Goal: Information Seeking & Learning: Learn about a topic

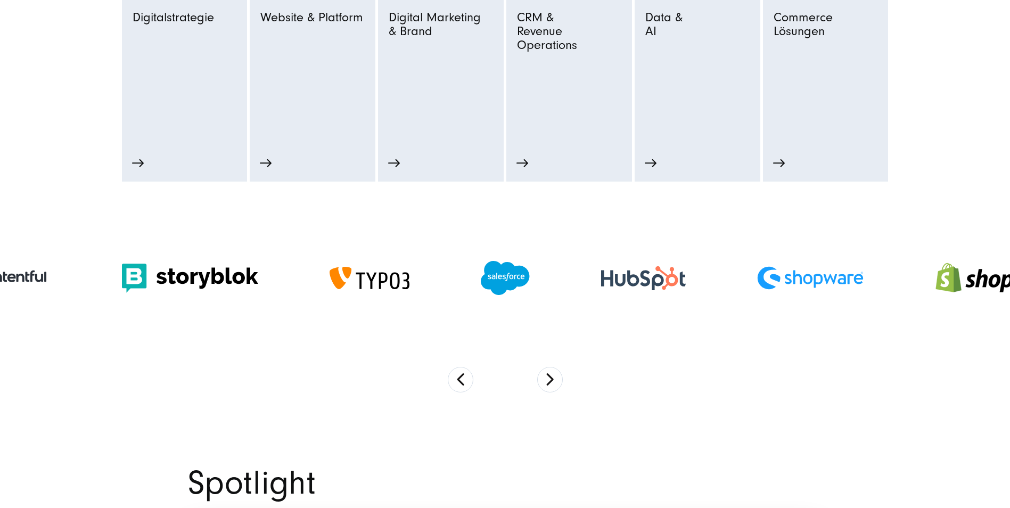
scroll to position [692, 0]
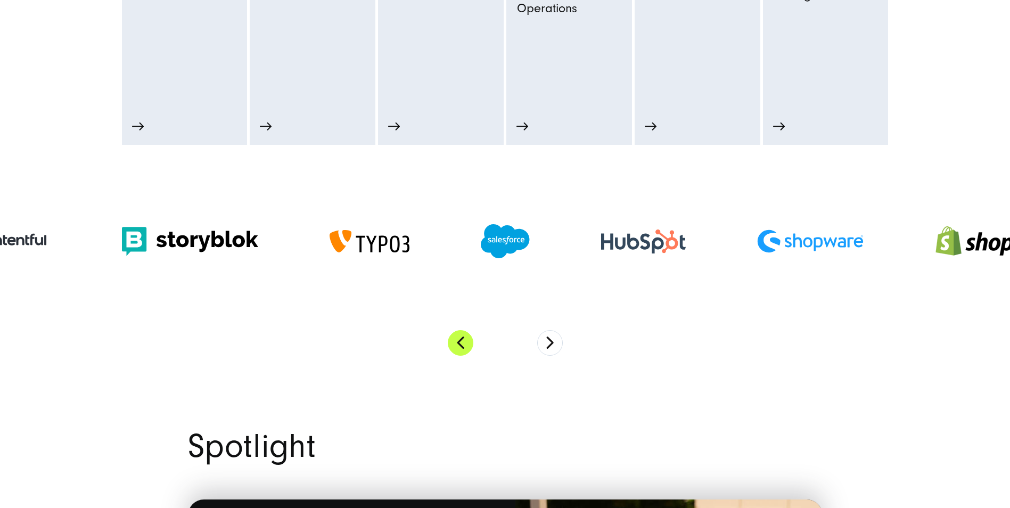
click at [457, 344] on button "Previous" at bounding box center [461, 343] width 26 height 26
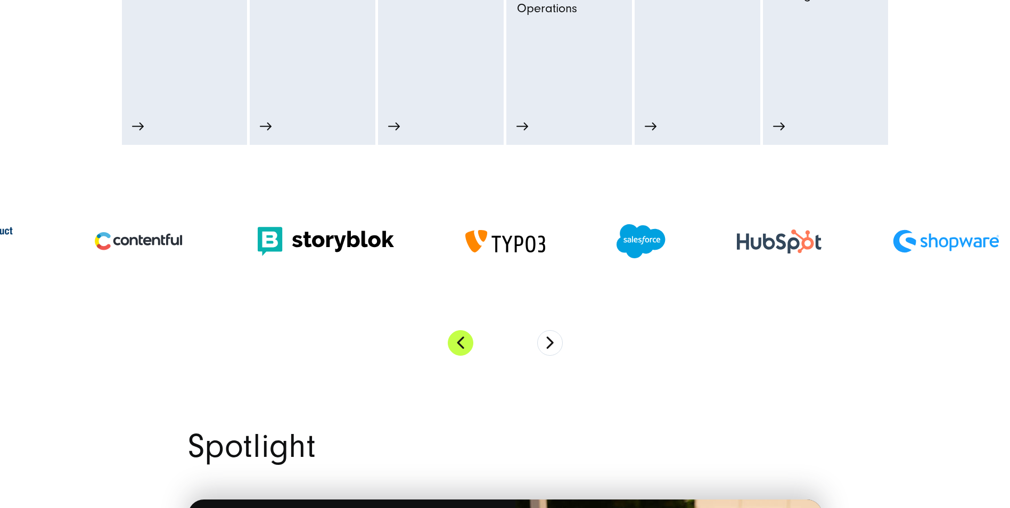
click at [454, 350] on button "Previous" at bounding box center [461, 343] width 26 height 26
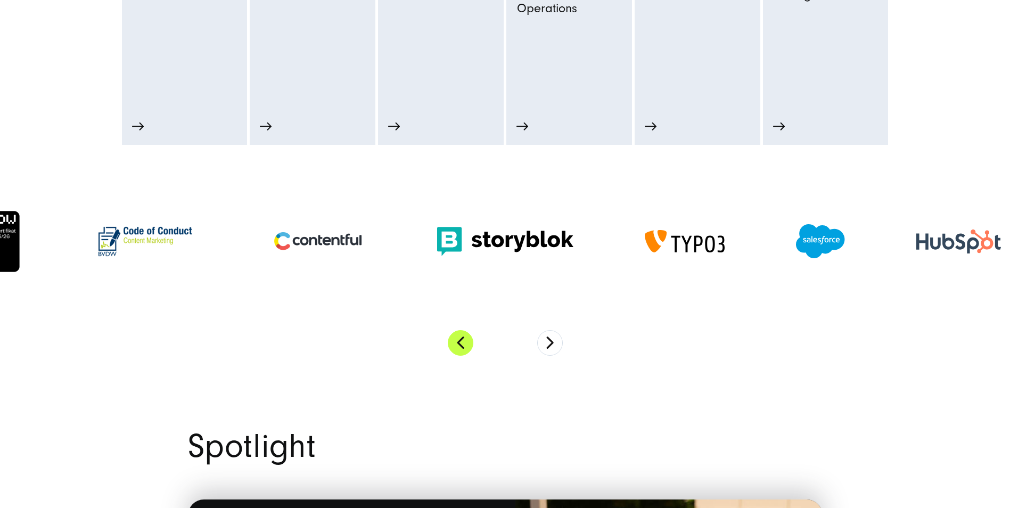
click at [460, 342] on button "Previous" at bounding box center [461, 343] width 26 height 26
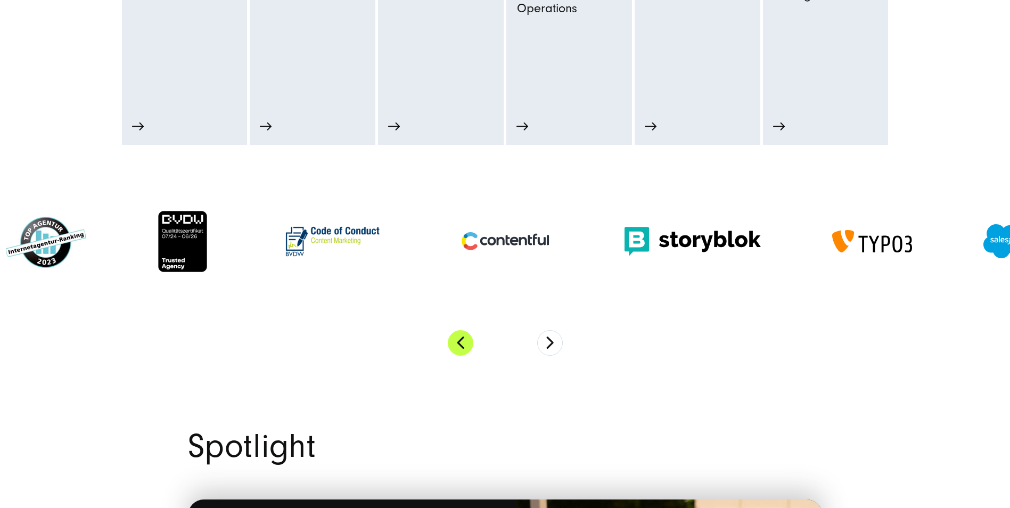
click at [460, 342] on button "Previous" at bounding box center [461, 343] width 26 height 26
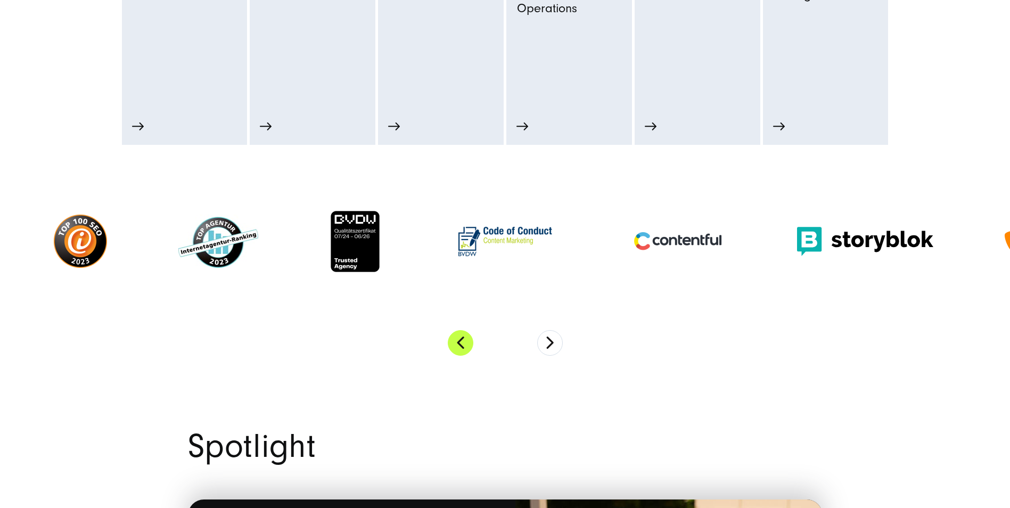
click at [460, 342] on button "Previous" at bounding box center [461, 343] width 26 height 26
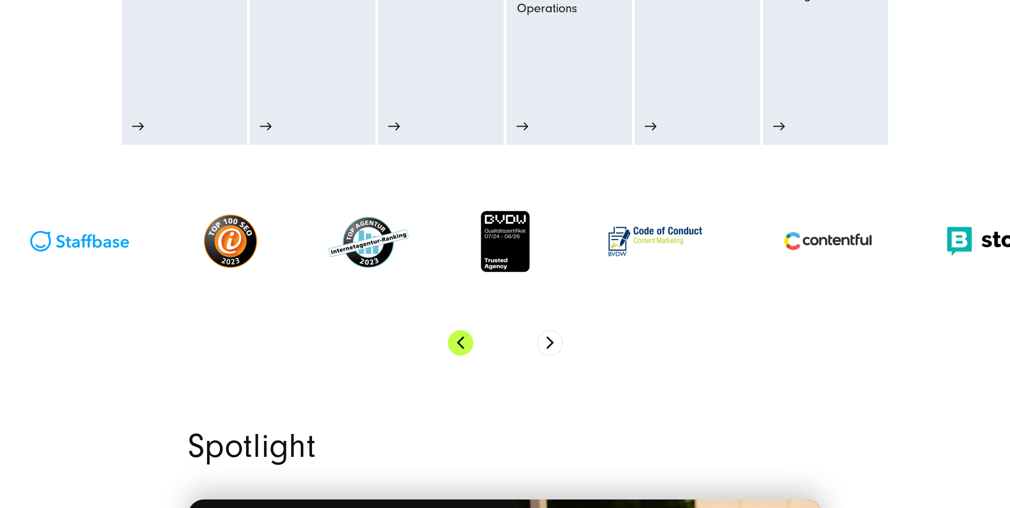
click at [460, 342] on button "Previous" at bounding box center [461, 343] width 26 height 26
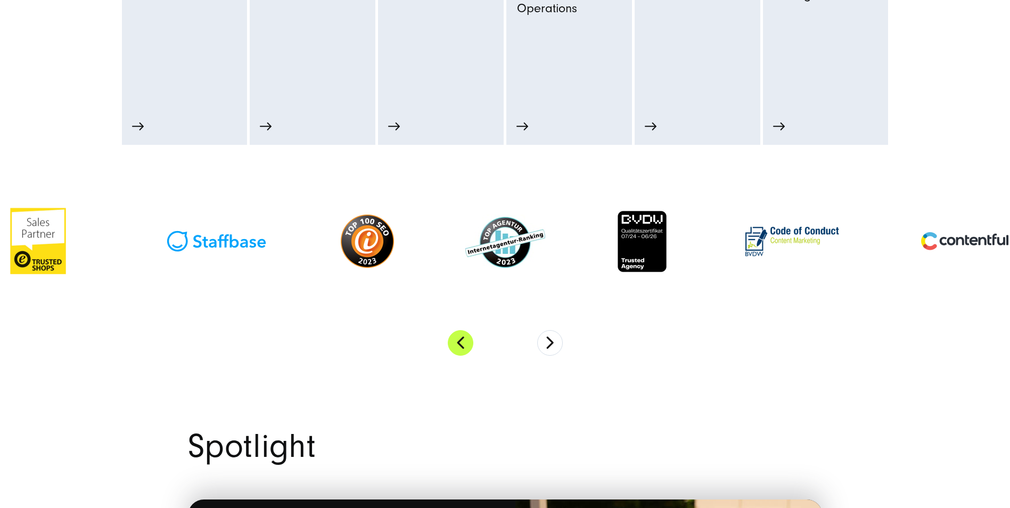
click at [460, 342] on button "Previous" at bounding box center [461, 343] width 26 height 26
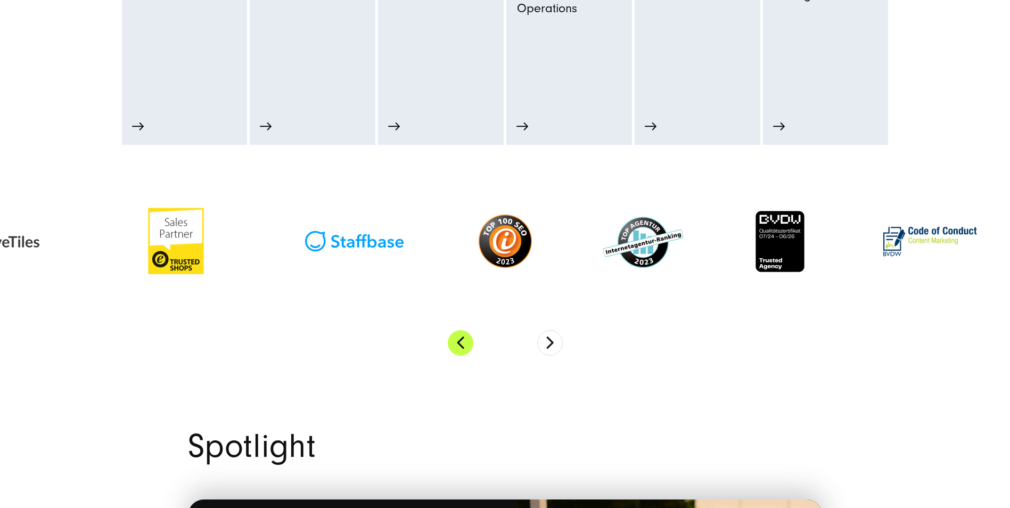
click at [460, 342] on button "Previous" at bounding box center [461, 343] width 26 height 26
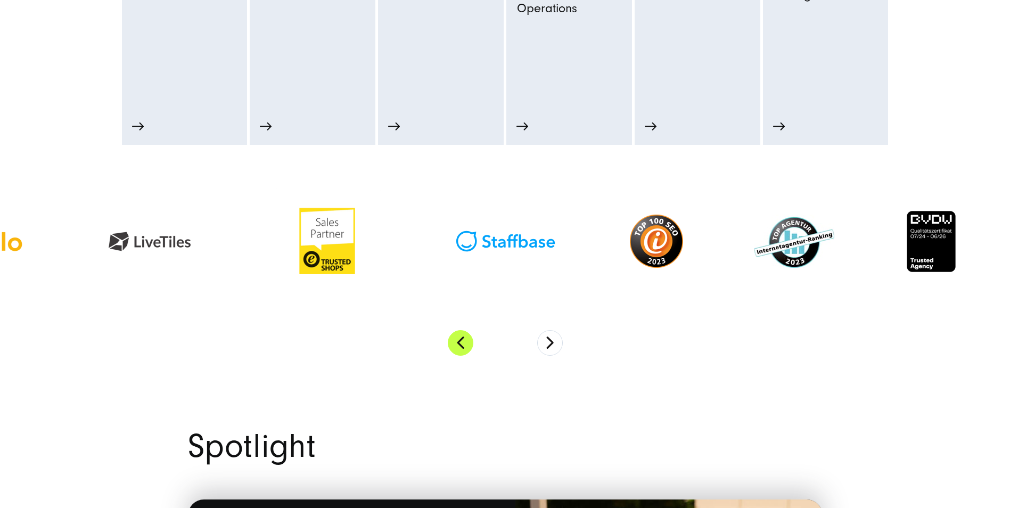
click at [460, 342] on button "Previous" at bounding box center [461, 343] width 26 height 26
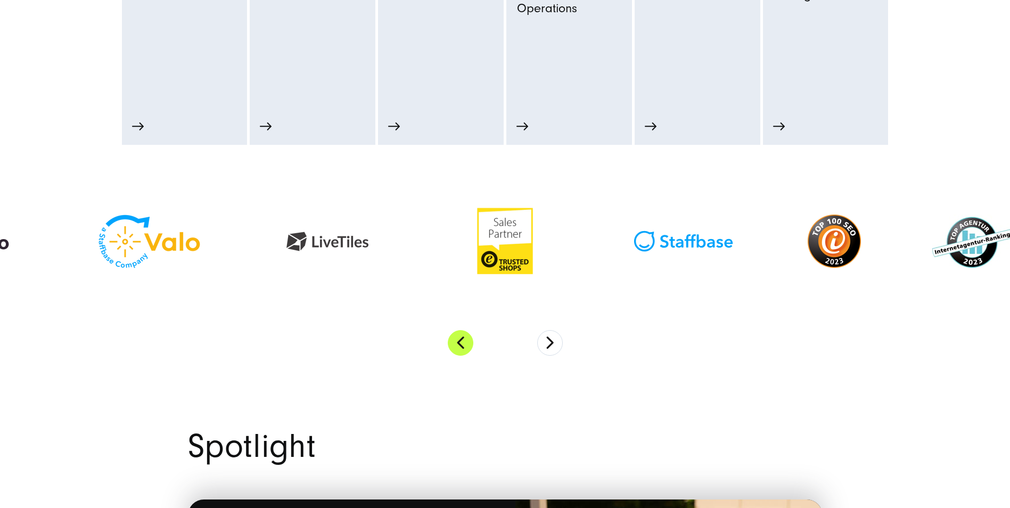
click at [460, 342] on button "Previous" at bounding box center [461, 343] width 26 height 26
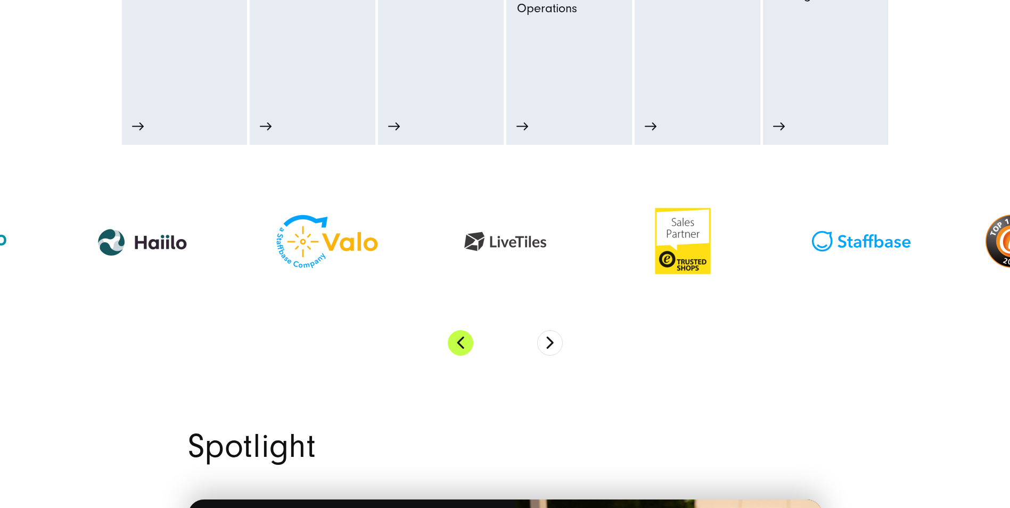
click at [460, 342] on button "Previous" at bounding box center [461, 343] width 26 height 26
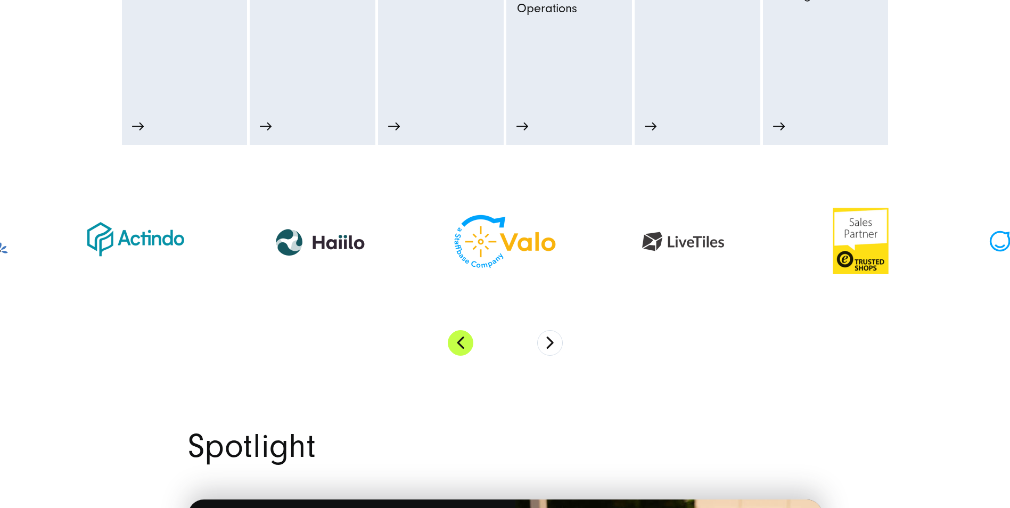
click at [460, 342] on button "Previous" at bounding box center [461, 343] width 26 height 26
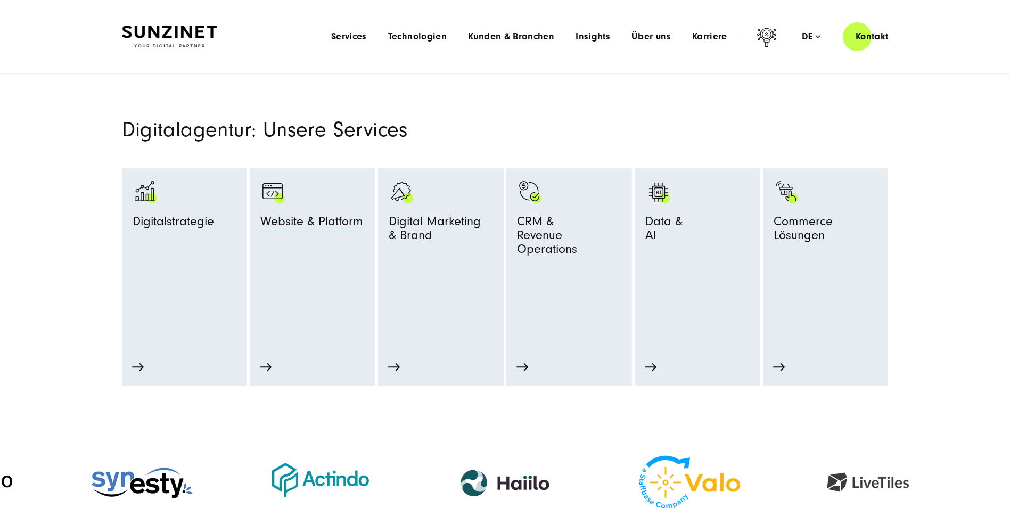
scroll to position [373, 0]
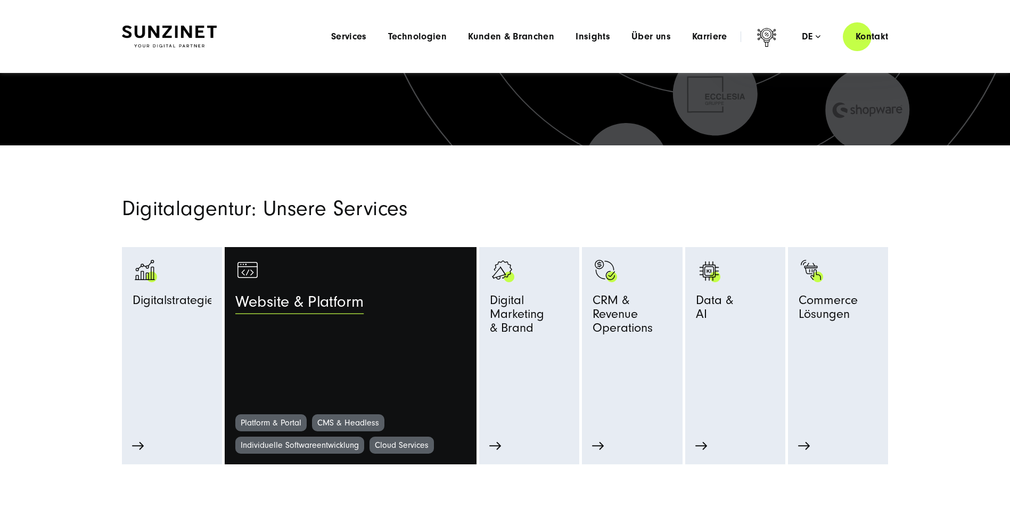
click at [277, 302] on span "Website & Platform" at bounding box center [299, 304] width 128 height 23
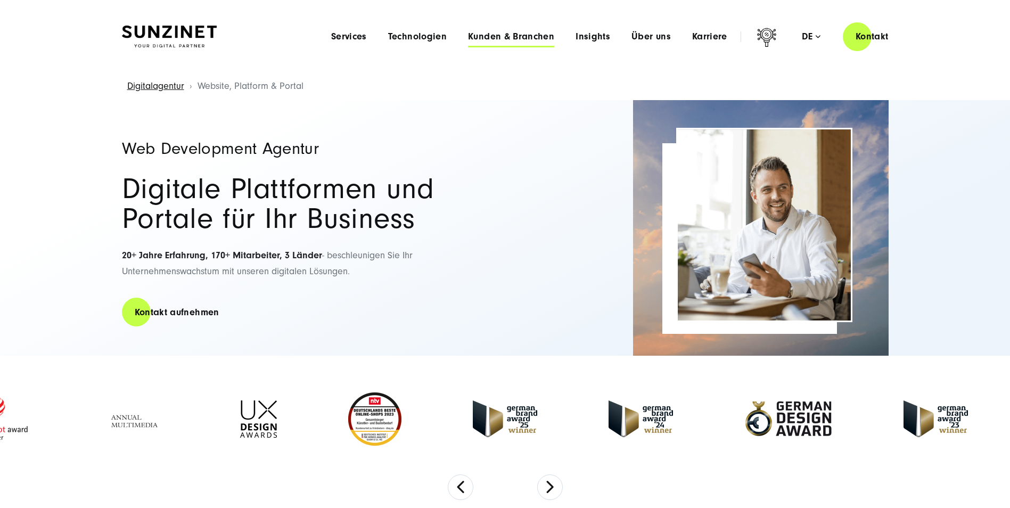
click at [503, 35] on span "Kunden & Branchen" at bounding box center [511, 36] width 86 height 11
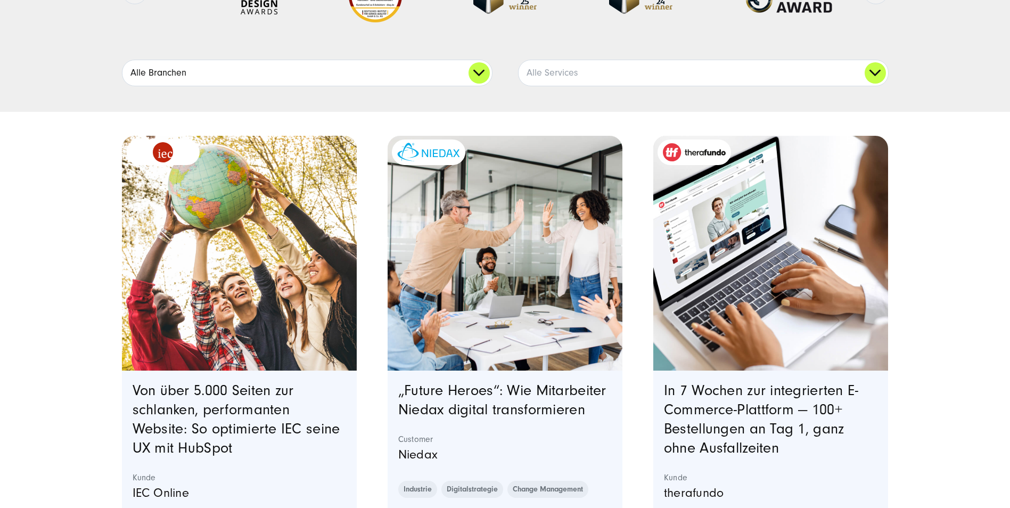
click at [485, 70] on link "Alle Branchen" at bounding box center [307, 73] width 370 height 26
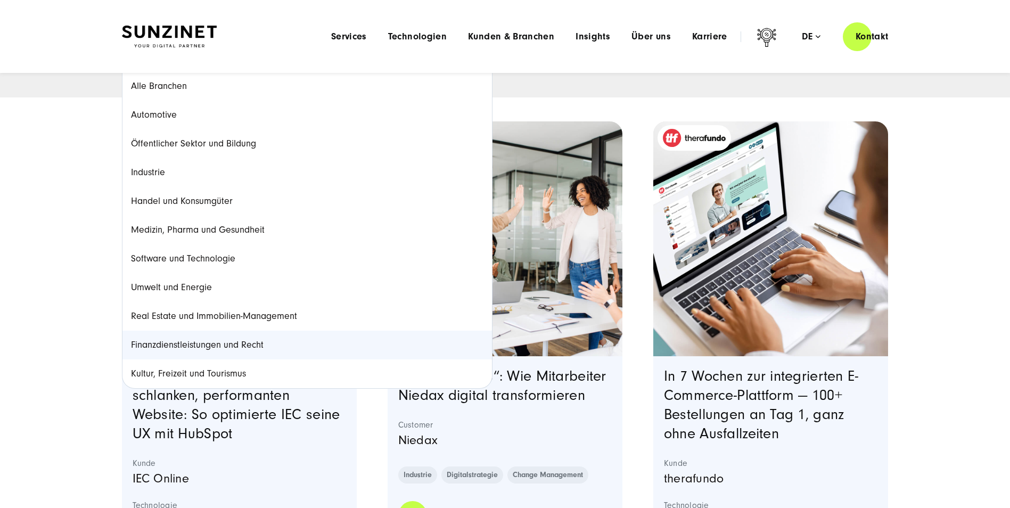
scroll to position [213, 0]
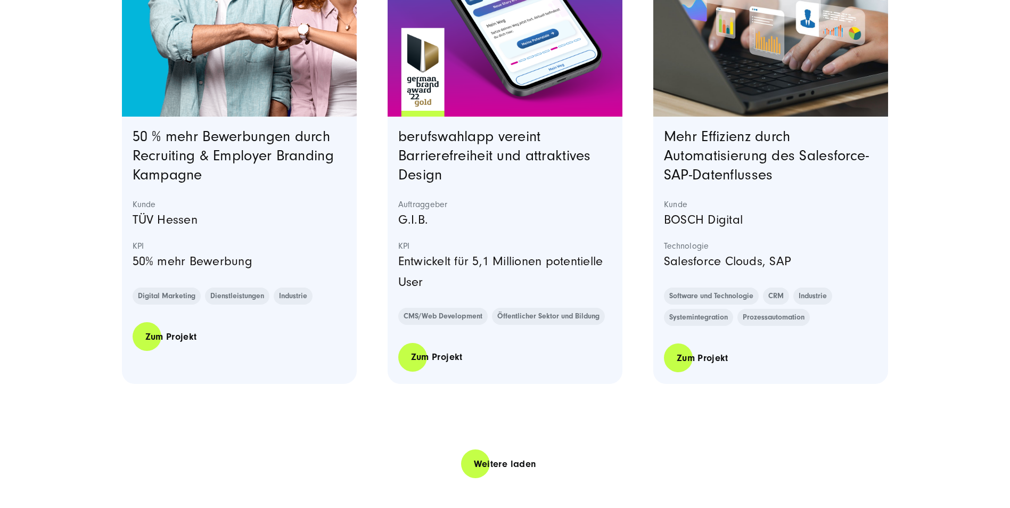
scroll to position [2343, 0]
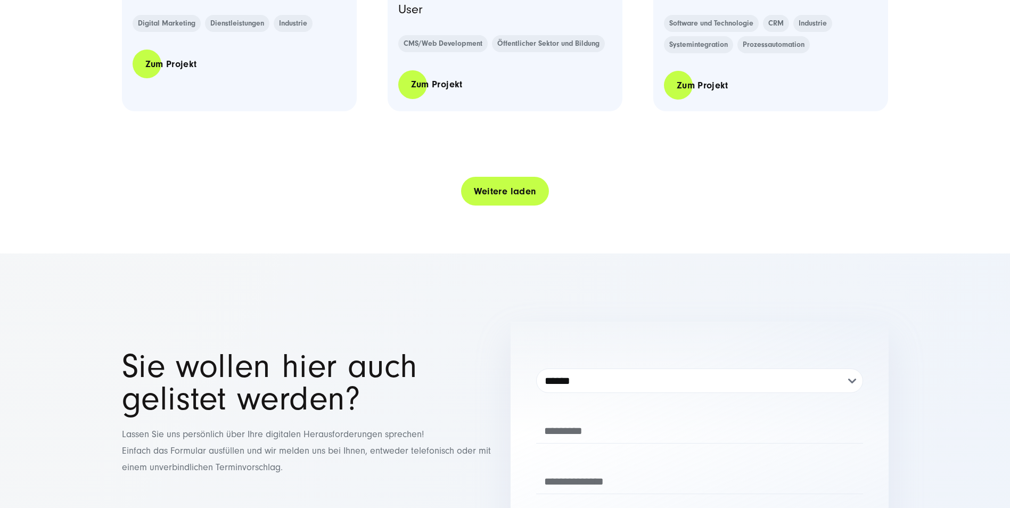
click at [485, 190] on link "Weitere laden" at bounding box center [505, 191] width 88 height 30
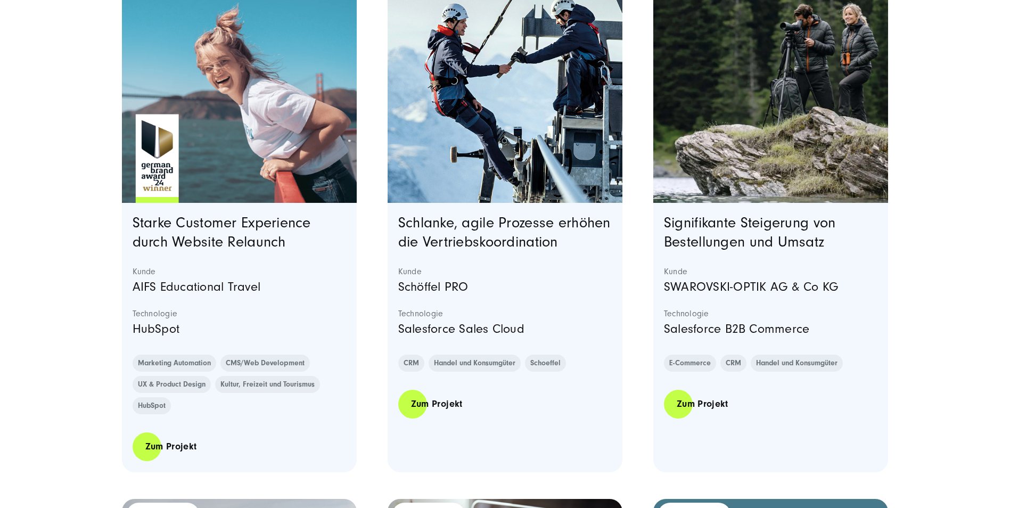
scroll to position [2556, 0]
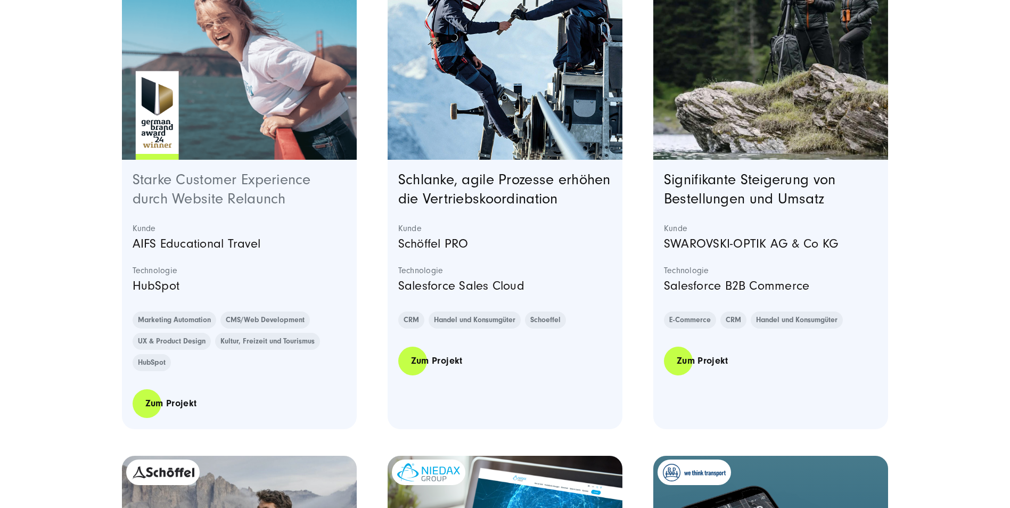
click at [173, 179] on link "Starke Customer Experience durch Website Relaunch" at bounding box center [222, 189] width 178 height 36
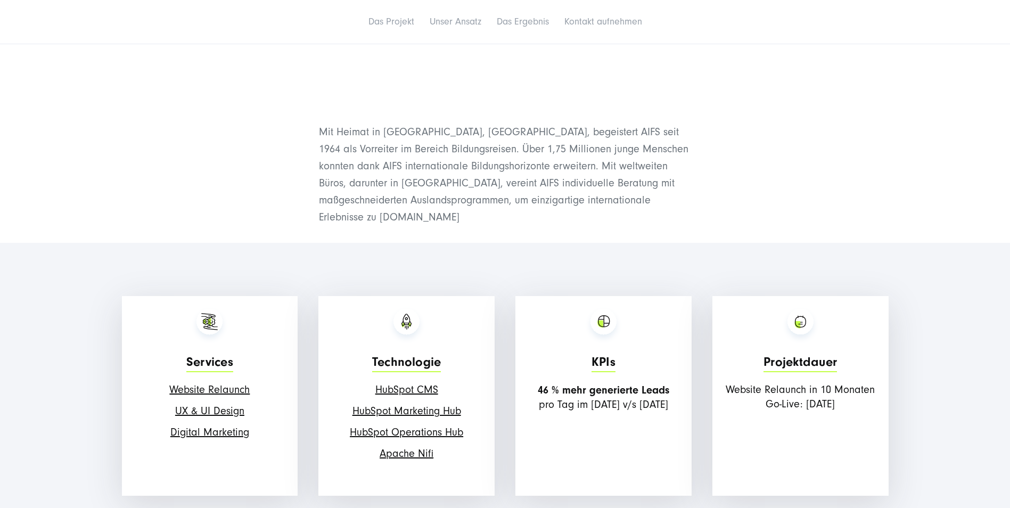
scroll to position [746, 0]
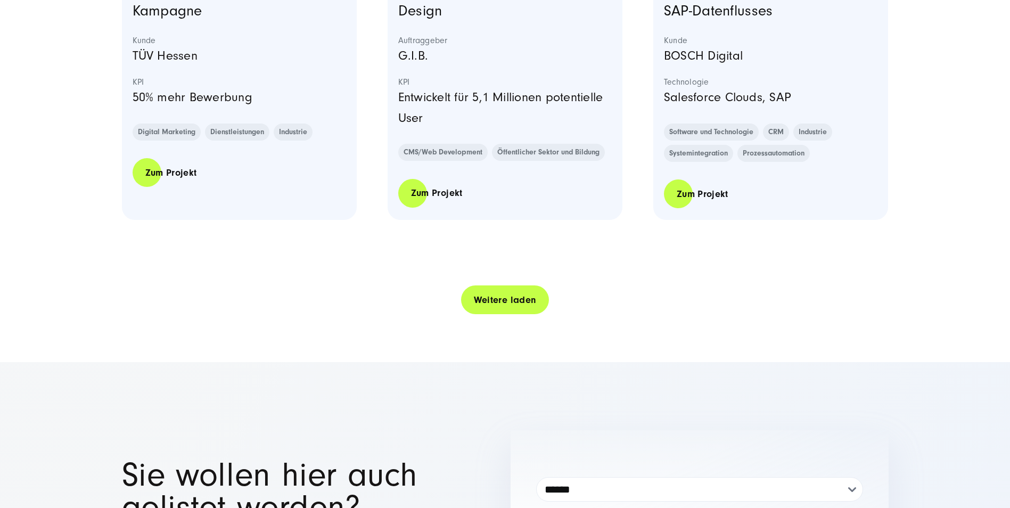
scroll to position [2237, 0]
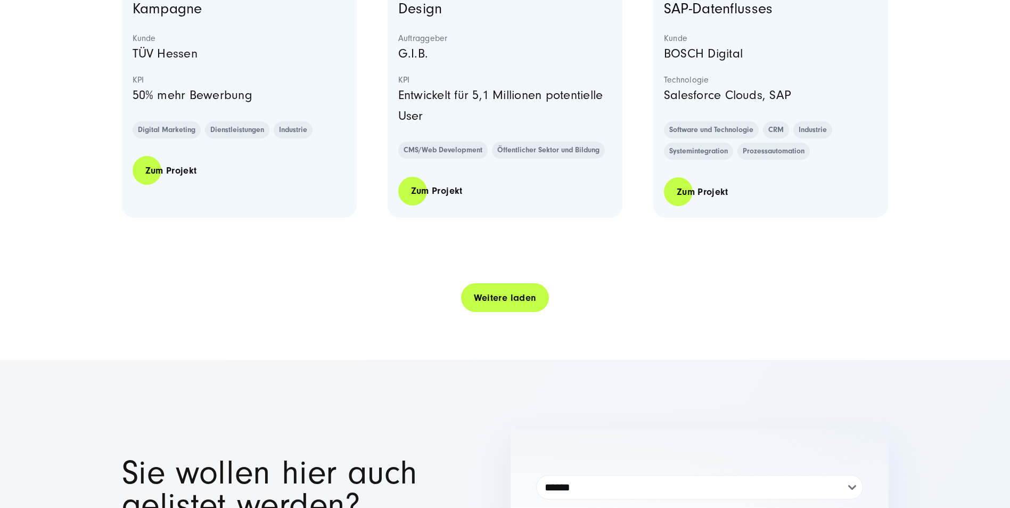
click at [495, 292] on link "Weitere laden" at bounding box center [505, 298] width 88 height 30
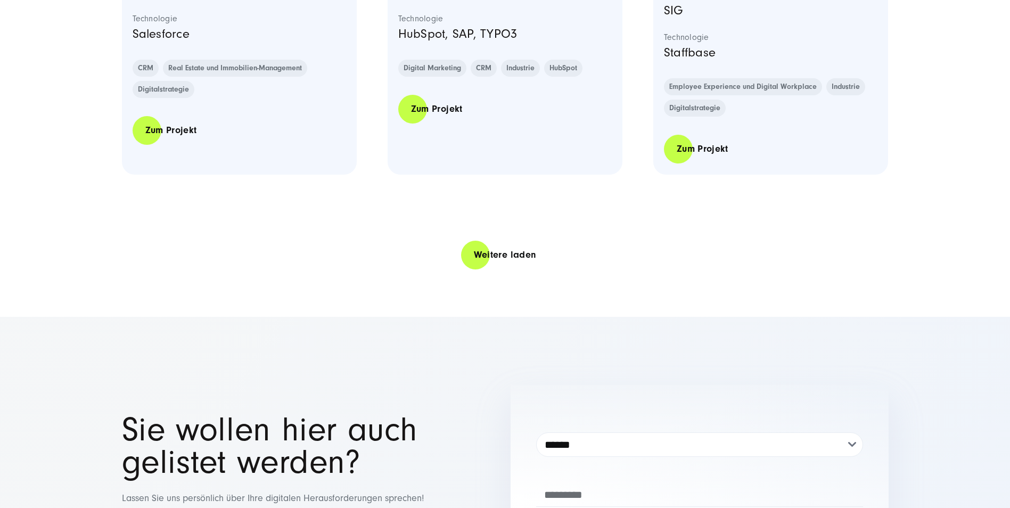
scroll to position [4420, 0]
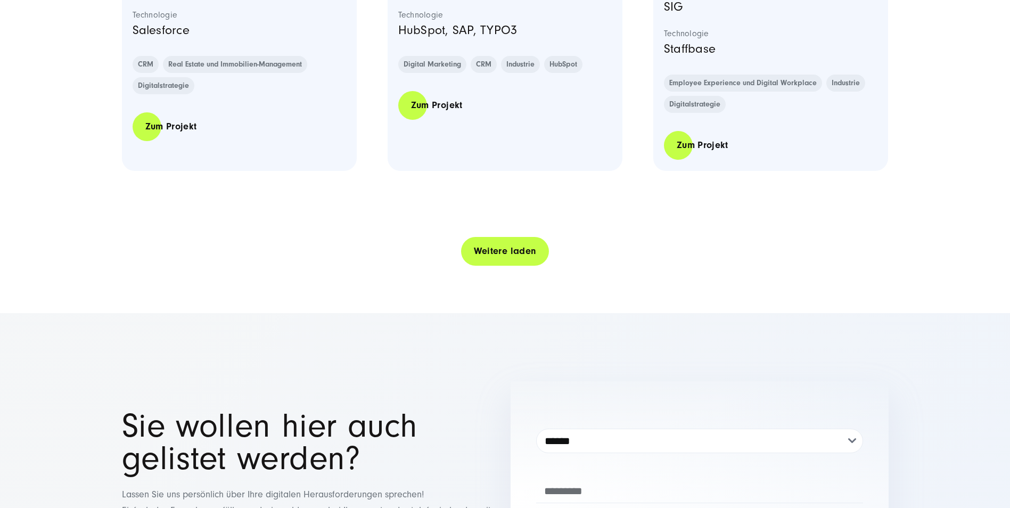
click at [474, 264] on link "Weitere laden" at bounding box center [505, 251] width 88 height 30
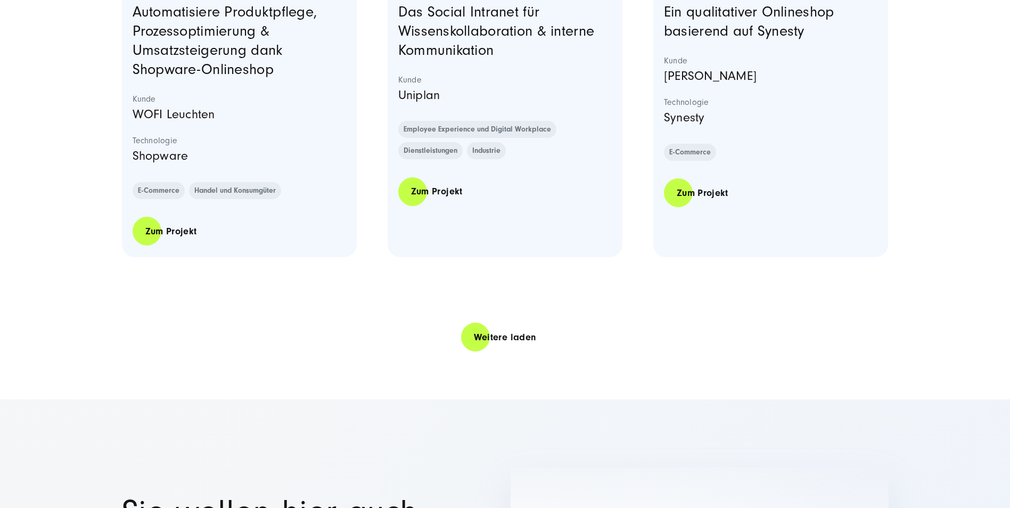
scroll to position [6497, 0]
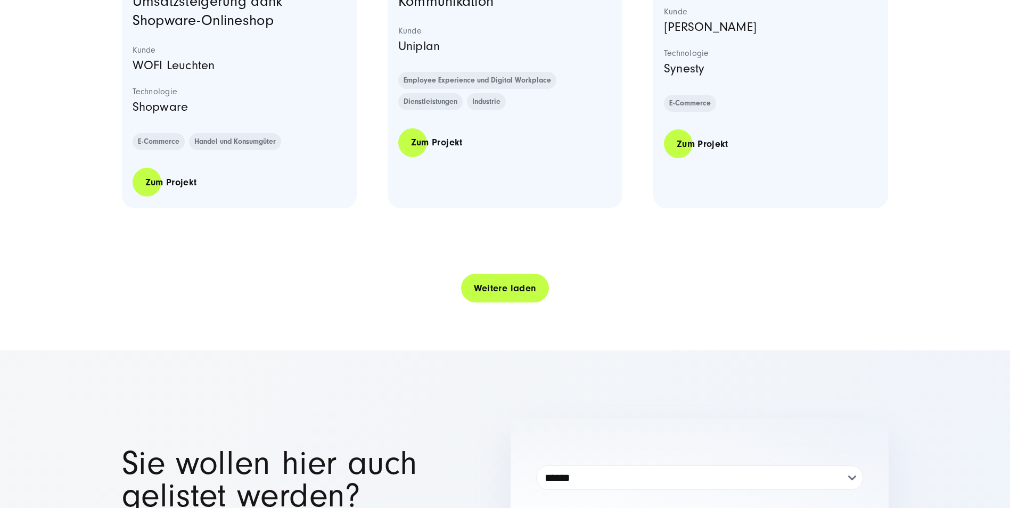
click at [494, 304] on link "Weitere laden" at bounding box center [505, 288] width 88 height 30
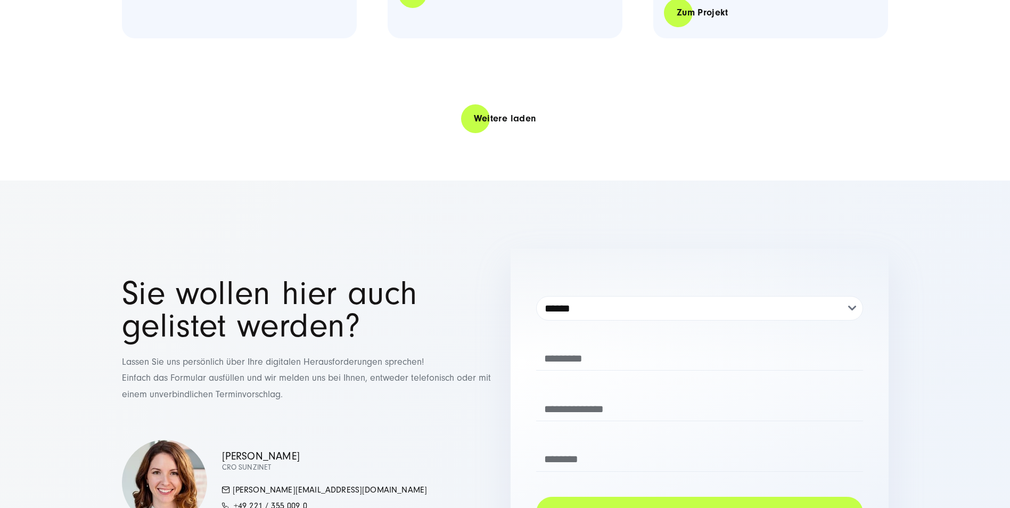
scroll to position [8786, 0]
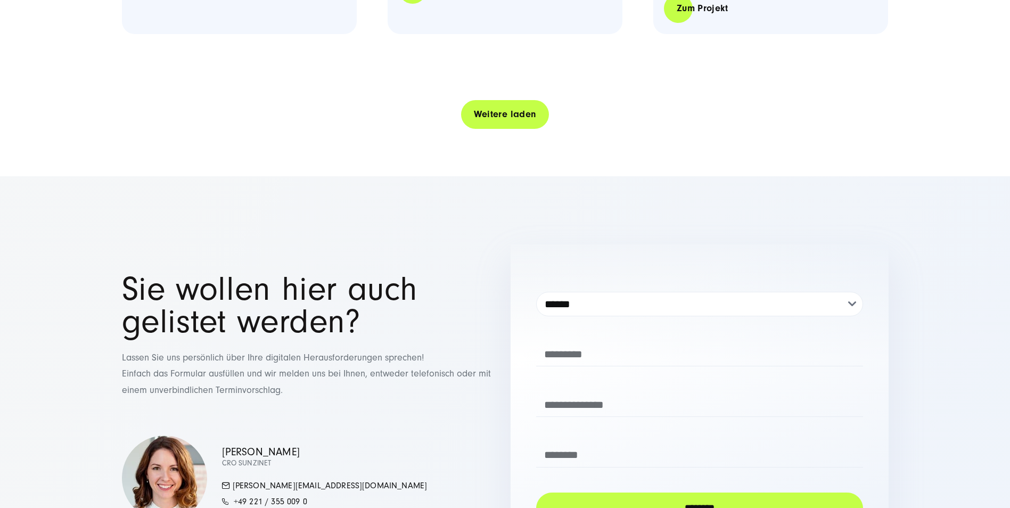
click at [485, 129] on link "Weitere laden" at bounding box center [505, 114] width 88 height 30
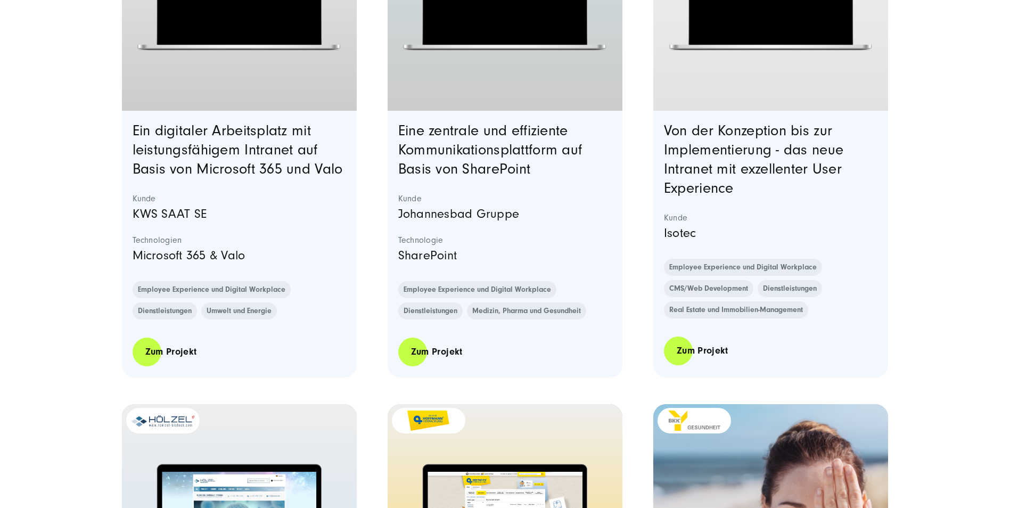
scroll to position [9532, 0]
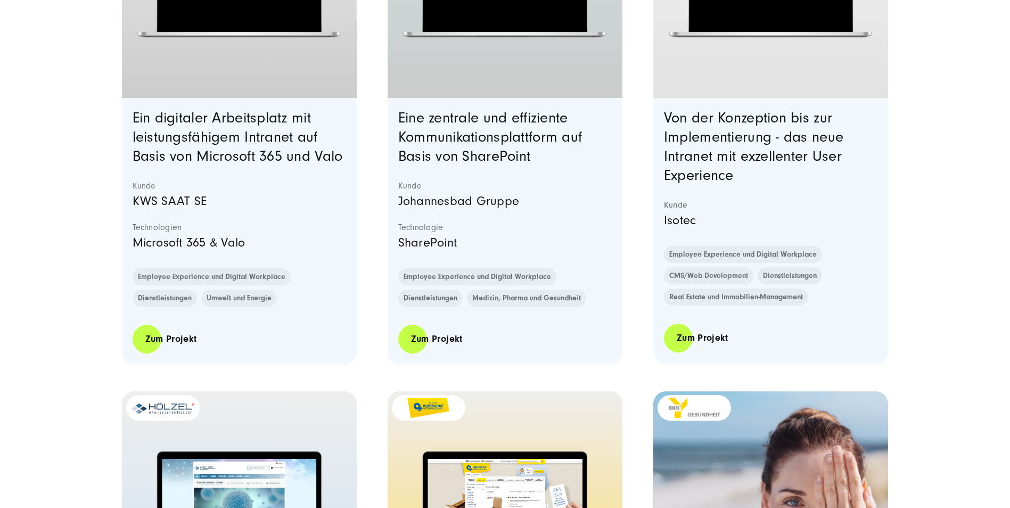
click at [741, 166] on h3 "Von der Konzeption bis zur Implementierung - das neue Intranet mit exzellenter …" at bounding box center [771, 147] width 214 height 77
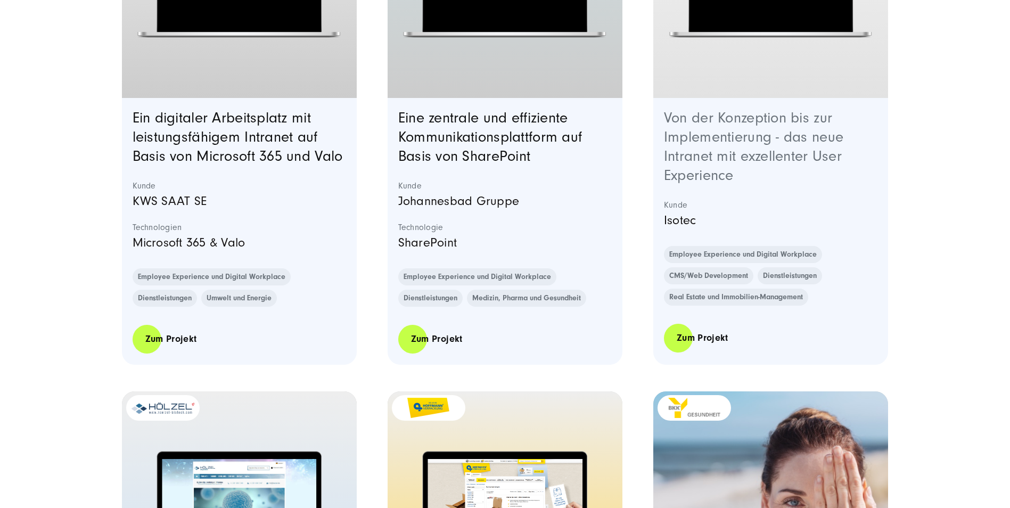
click at [747, 150] on link "Von der Konzeption bis zur Implementierung - das neue Intranet mit exzellenter …" at bounding box center [753, 147] width 179 height 74
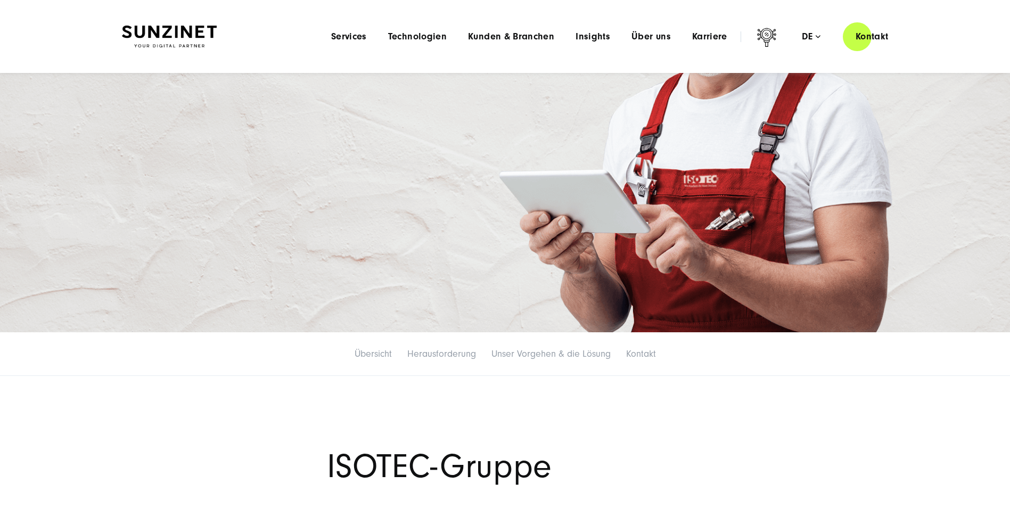
scroll to position [213, 0]
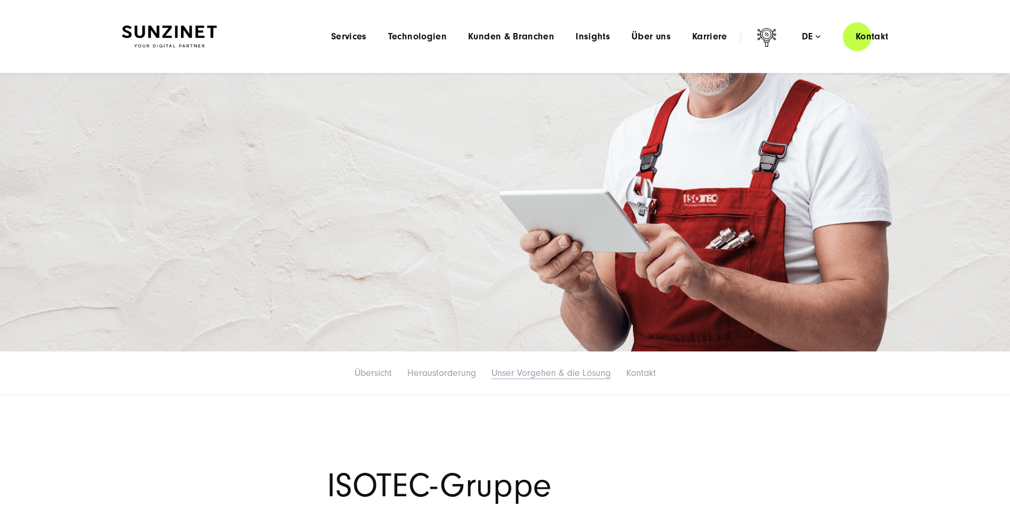
click at [519, 370] on link "Unser Vorgehen & die Lösung" at bounding box center [551, 372] width 119 height 11
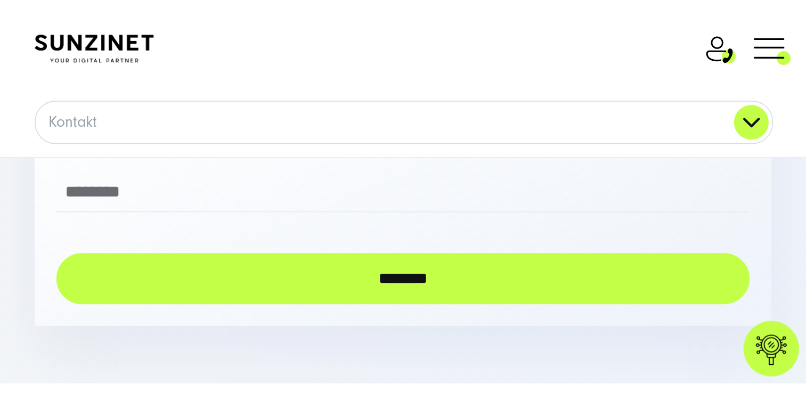
scroll to position [1509, 0]
